Goal: Book appointment/travel/reservation

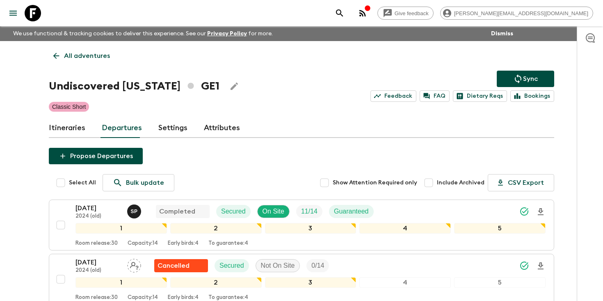
drag, startPoint x: 0, startPoint y: 0, endPoint x: 414, endPoint y: 13, distance: 414.3
click at [345, 13] on icon "search adventures" at bounding box center [340, 13] width 10 height 10
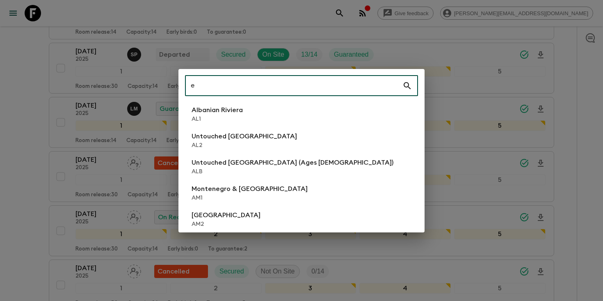
scroll to position [644, 0]
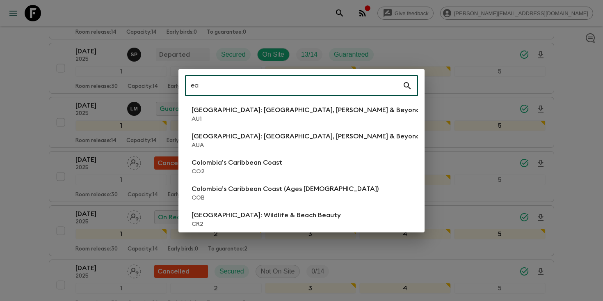
type input "e"
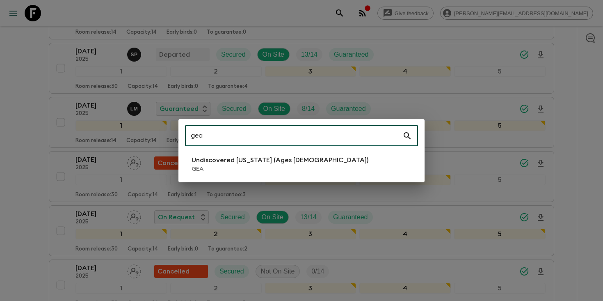
type input "gea"
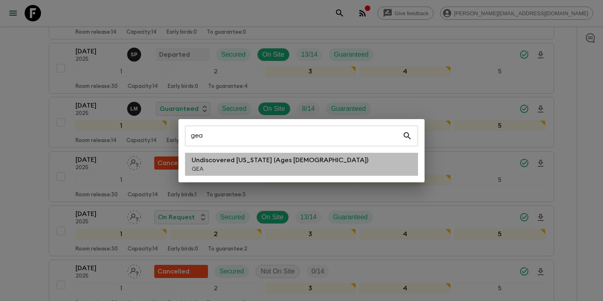
click at [234, 172] on p "GEA" at bounding box center [280, 169] width 177 height 8
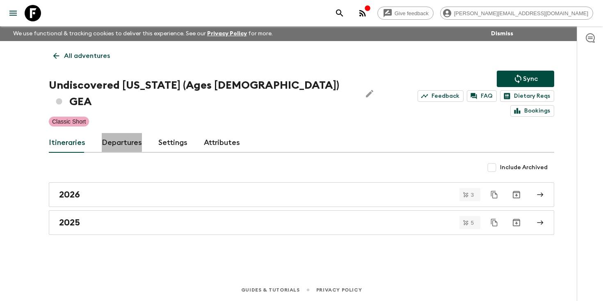
click at [118, 133] on link "Departures" at bounding box center [122, 143] width 40 height 20
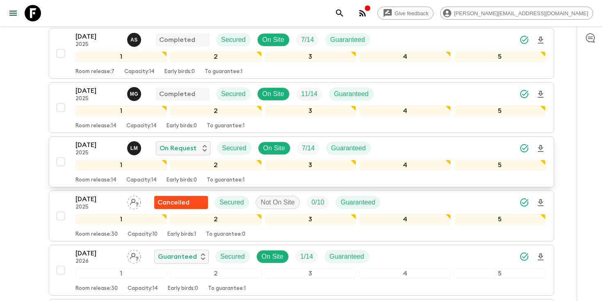
scroll to position [248, 0]
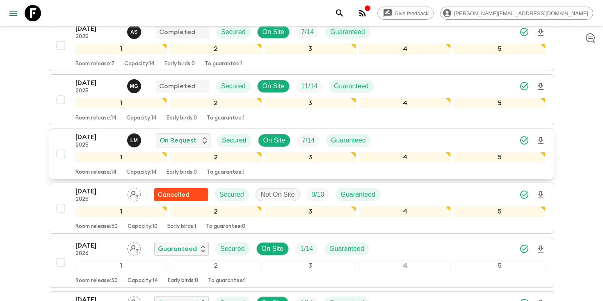
click at [431, 132] on div "[DATE] 2025 [PERSON_NAME] On Request Secured On Site 7 / 14 Guaranteed" at bounding box center [311, 140] width 470 height 16
